Goal: Task Accomplishment & Management: Manage account settings

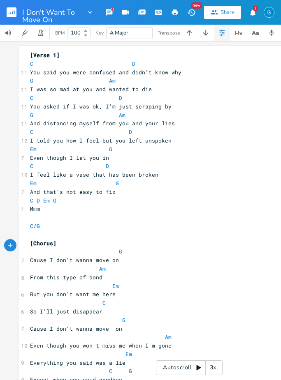
click at [16, 9] on rect "button" at bounding box center [12, 12] width 10 height 10
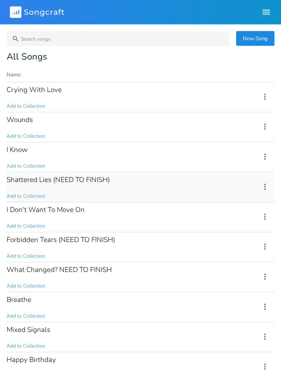
click at [83, 188] on div "Shattered Lies (NEED TO FINISH) Add to Collection" at bounding box center [129, 188] width 244 height 30
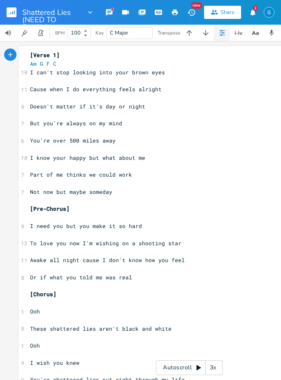
click at [14, 12] on icon "button" at bounding box center [14, 12] width 1 height 4
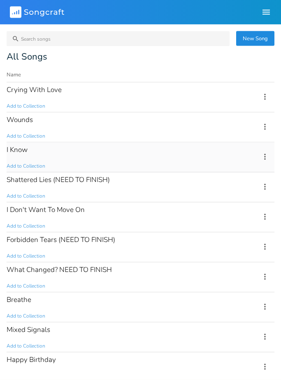
click at [79, 166] on div "I Know Add to Collection" at bounding box center [129, 158] width 244 height 30
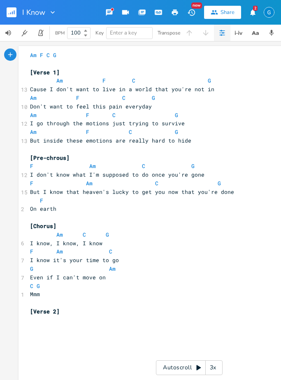
scroll to position [26, 0]
click at [12, 13] on rect "button" at bounding box center [12, 12] width 10 height 10
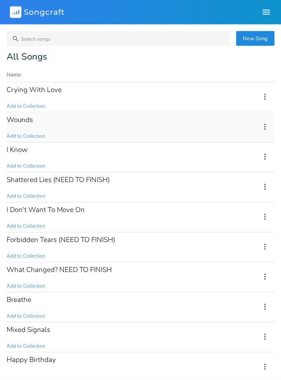
click at [134, 119] on div "Wounds Add to Collection" at bounding box center [129, 128] width 244 height 30
